Goal: Task Accomplishment & Management: Manage account settings

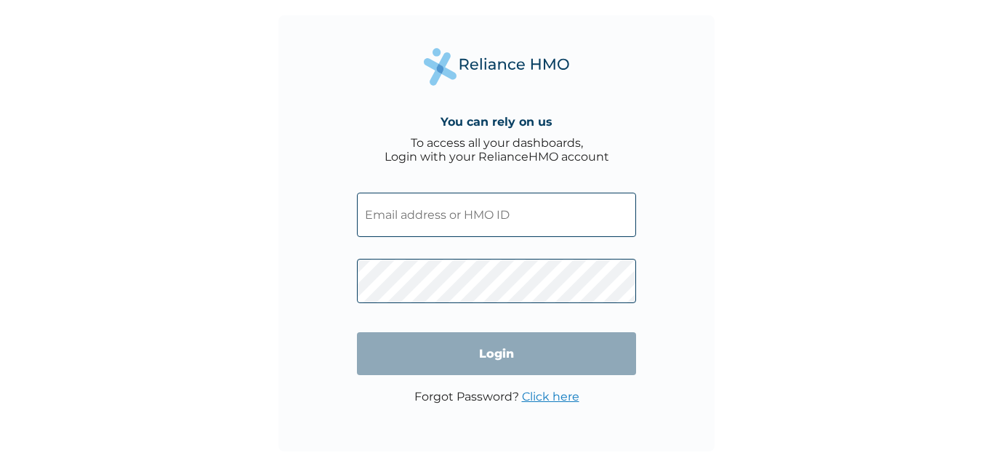
click at [523, 224] on input "text" at bounding box center [496, 215] width 279 height 44
click at [543, 220] on input "text" at bounding box center [496, 215] width 279 height 44
click at [542, 225] on input "text" at bounding box center [496, 215] width 279 height 44
